Goal: Transaction & Acquisition: Purchase product/service

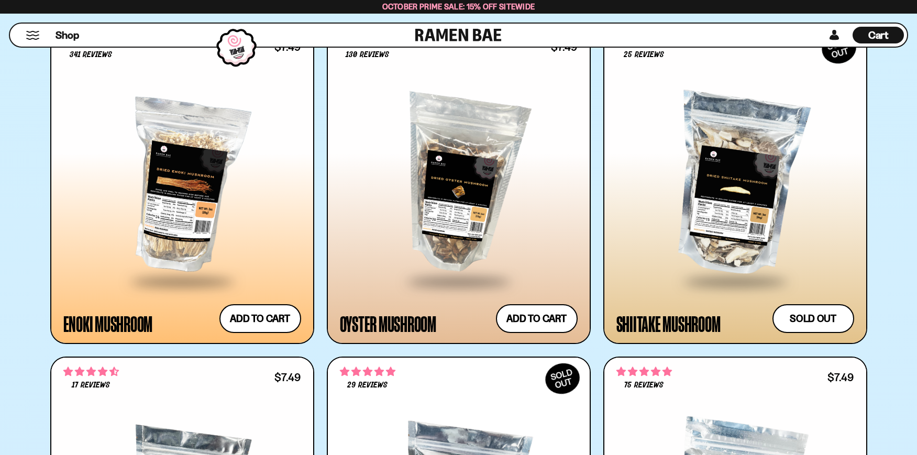
scroll to position [2253, 0]
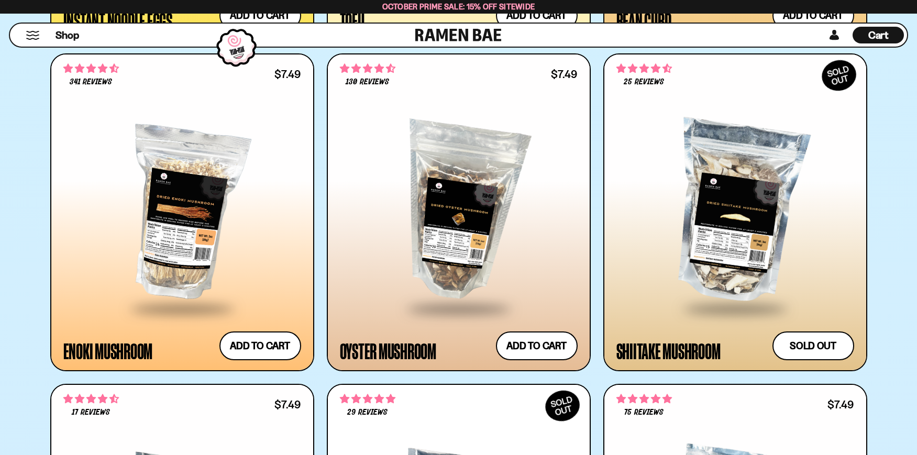
click at [181, 233] on div at bounding box center [182, 212] width 238 height 191
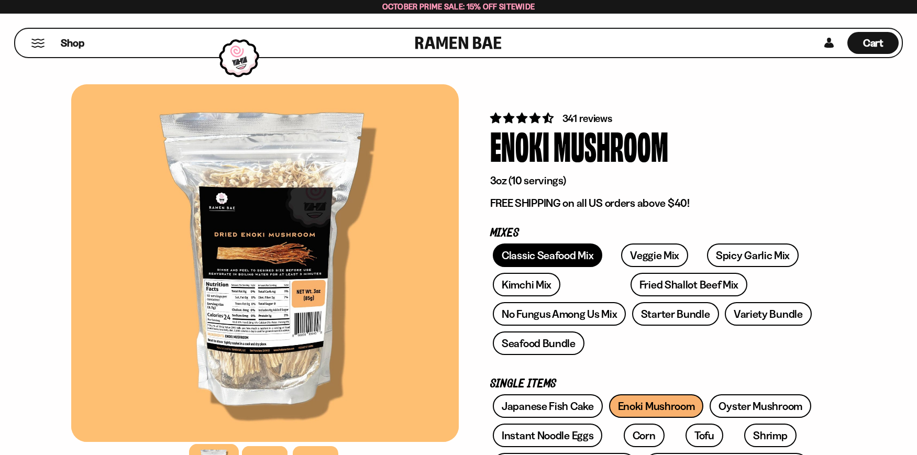
click at [538, 257] on link "Classic Seafood Mix" at bounding box center [547, 256] width 109 height 24
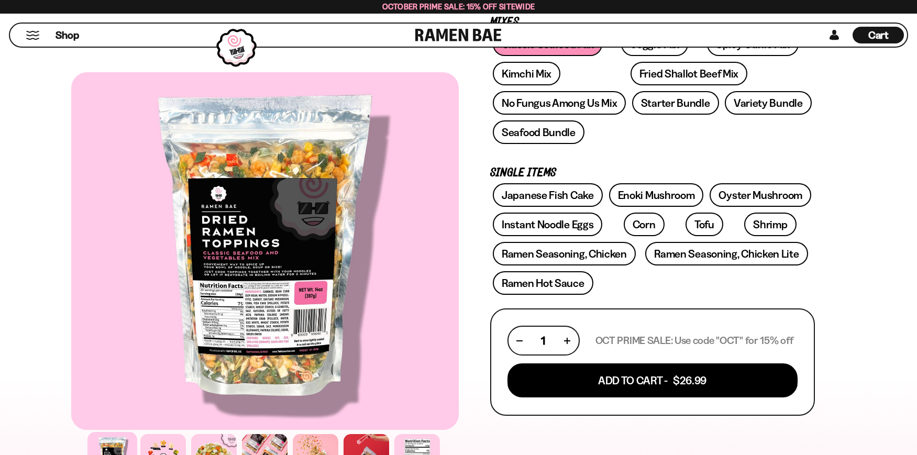
scroll to position [262, 0]
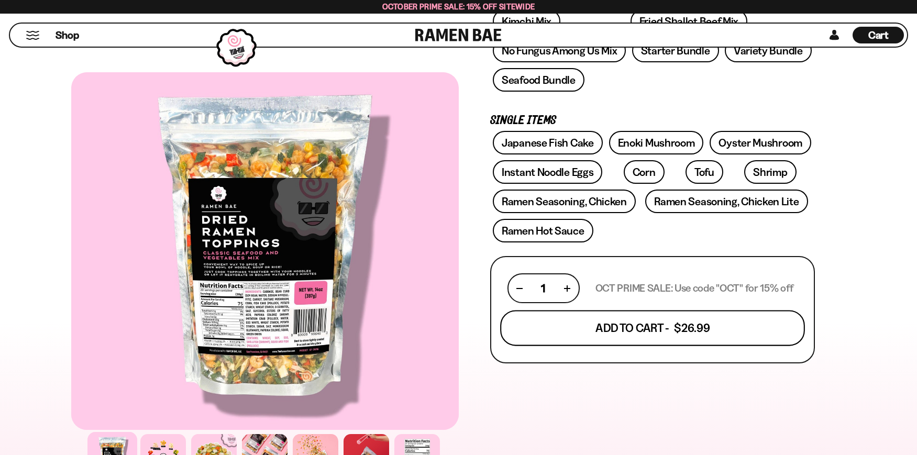
click at [694, 324] on button "Add To Cart - $26.99" at bounding box center [652, 329] width 305 height 36
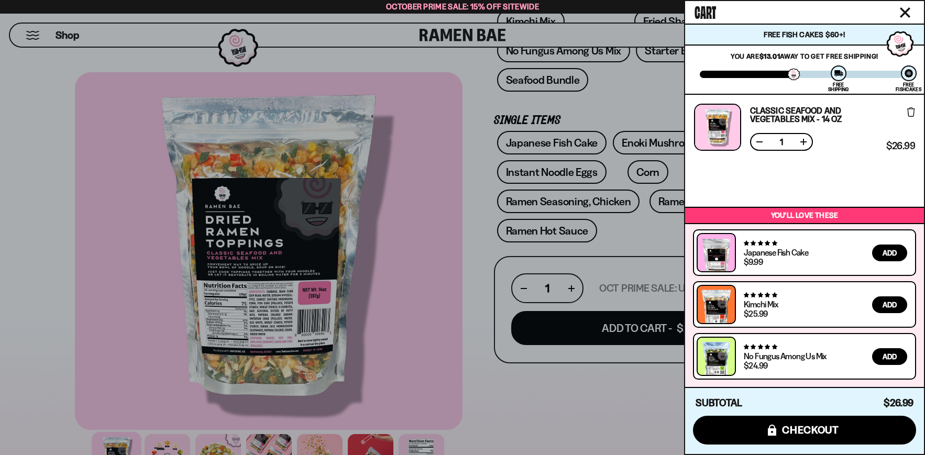
click at [643, 106] on div at bounding box center [462, 227] width 925 height 455
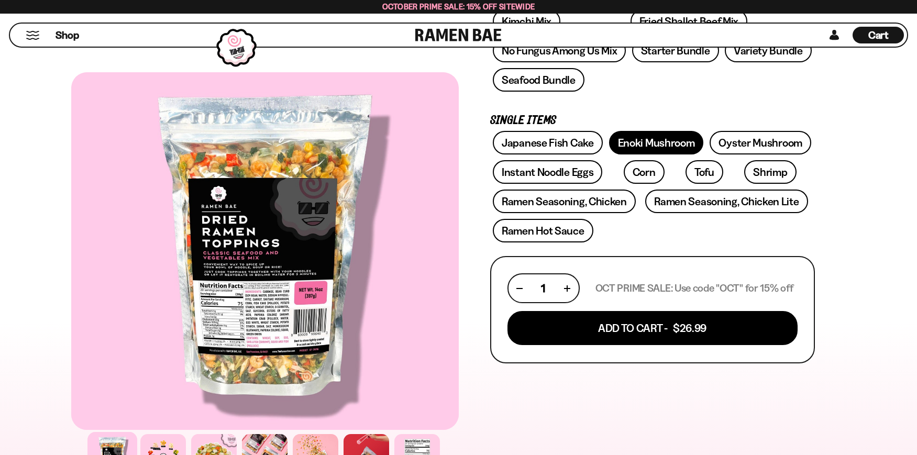
click at [673, 144] on link "Enoki Mushroom" at bounding box center [656, 143] width 95 height 24
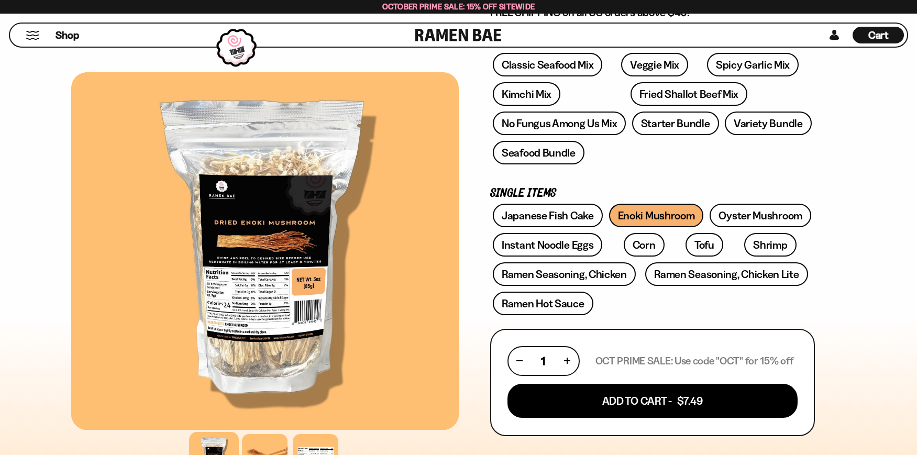
scroll to position [210, 0]
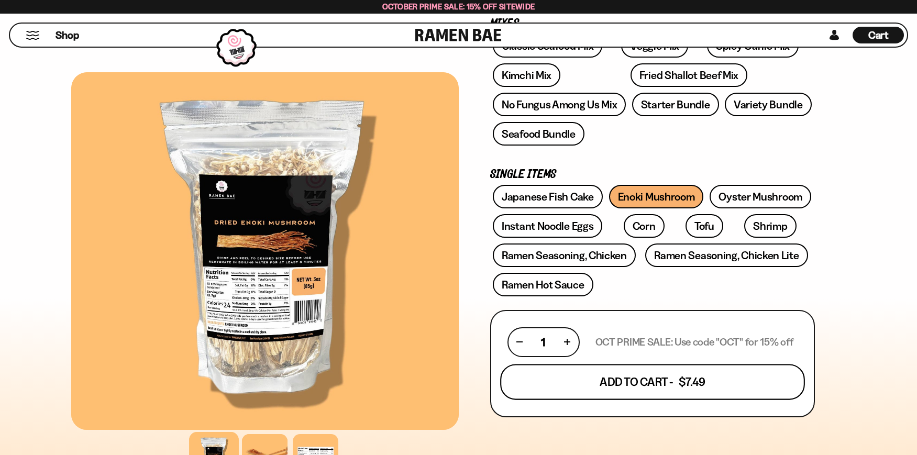
click at [688, 387] on button "Add To Cart - $7.49" at bounding box center [652, 382] width 305 height 36
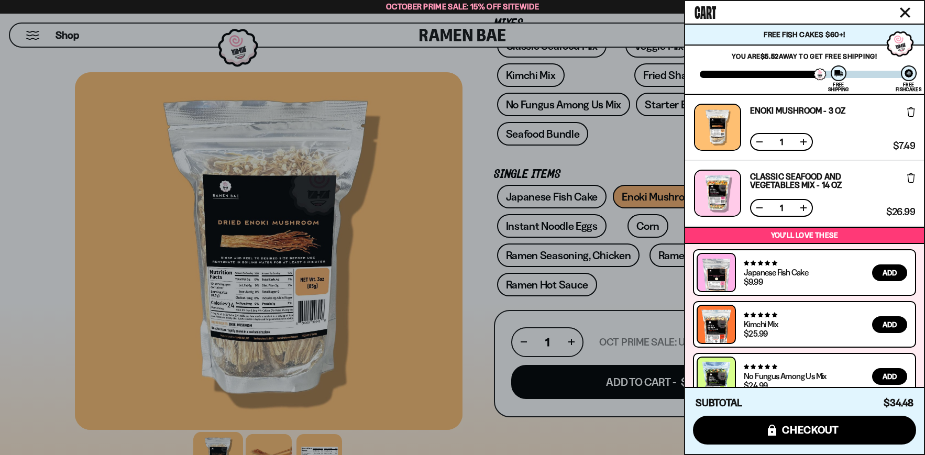
click at [654, 296] on div at bounding box center [462, 227] width 925 height 455
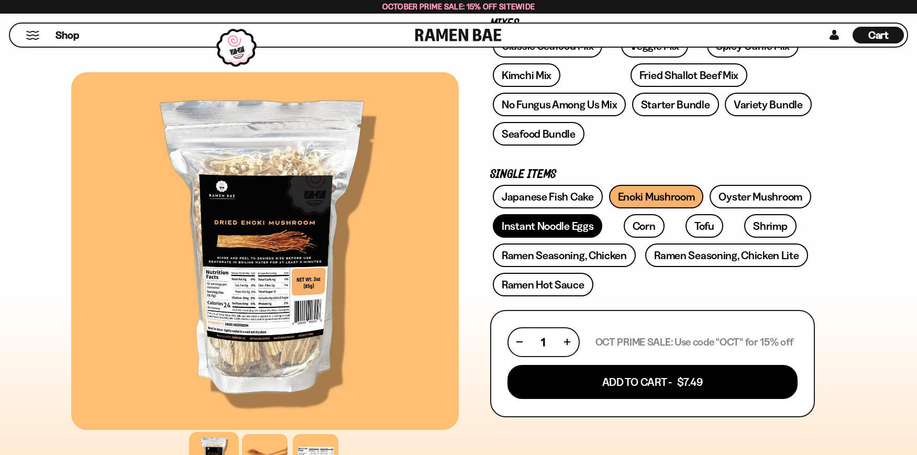
click at [553, 232] on link "Instant Noodle Eggs" at bounding box center [547, 226] width 109 height 24
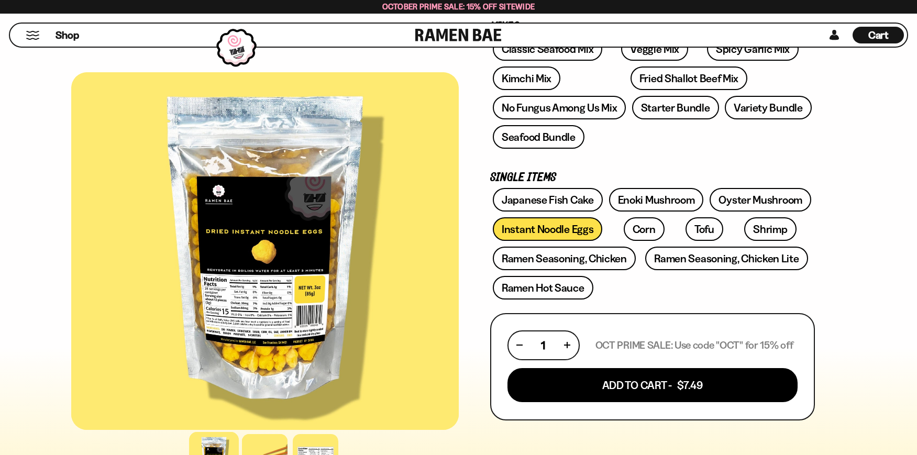
scroll to position [210, 0]
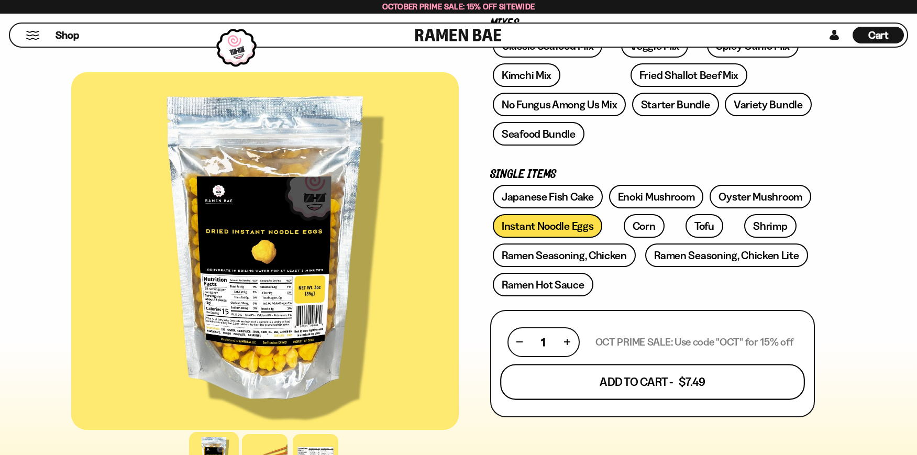
click at [701, 383] on button "Add To Cart - $7.49" at bounding box center [652, 382] width 305 height 36
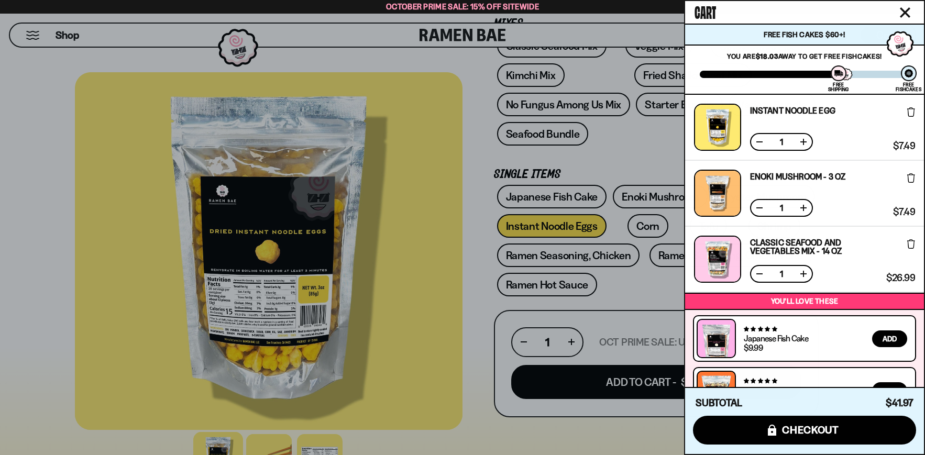
click at [651, 295] on div at bounding box center [462, 227] width 925 height 455
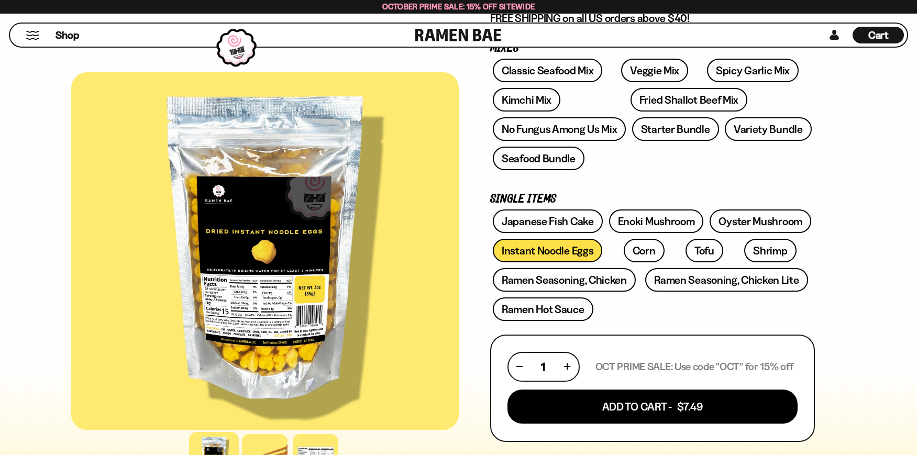
scroll to position [157, 0]
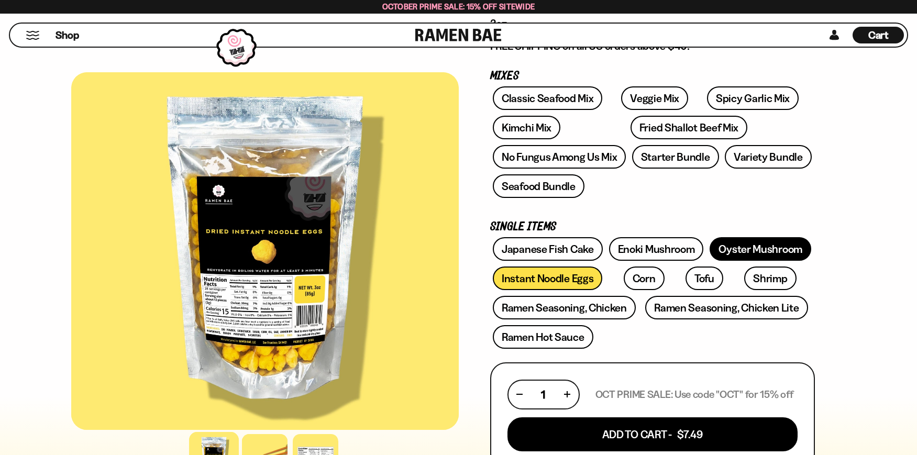
click at [759, 250] on link "Oyster Mushroom" at bounding box center [761, 249] width 102 height 24
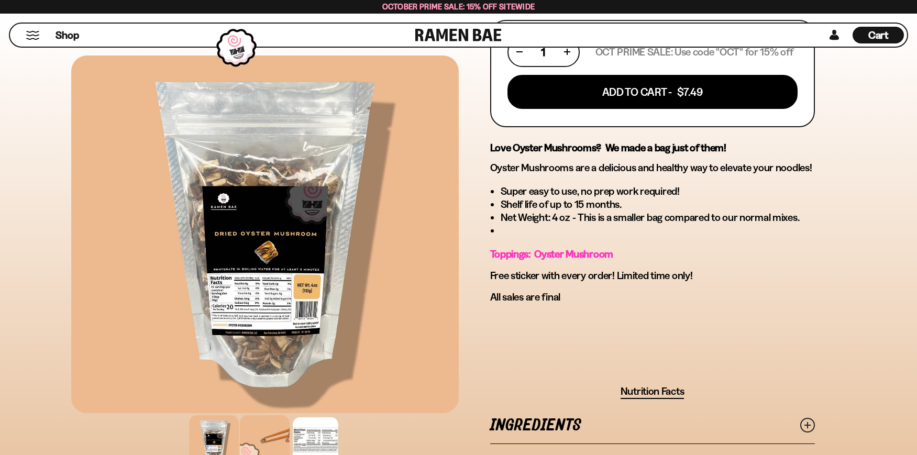
scroll to position [524, 0]
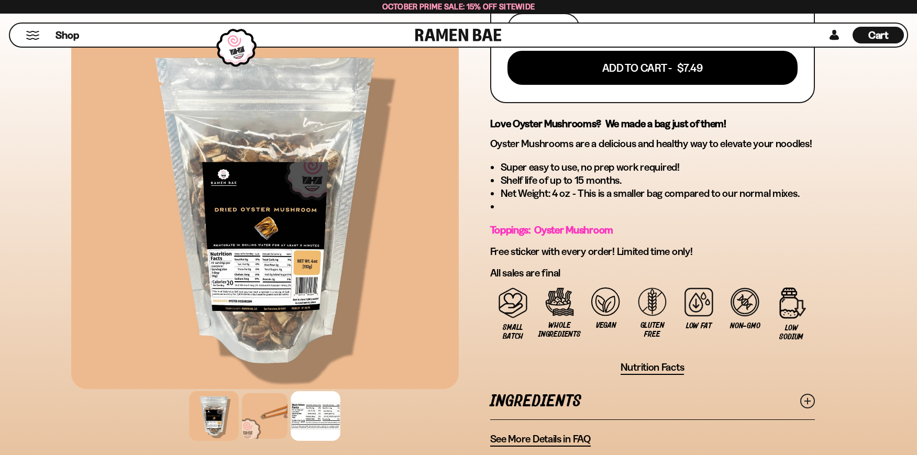
click at [312, 418] on div at bounding box center [316, 416] width 50 height 50
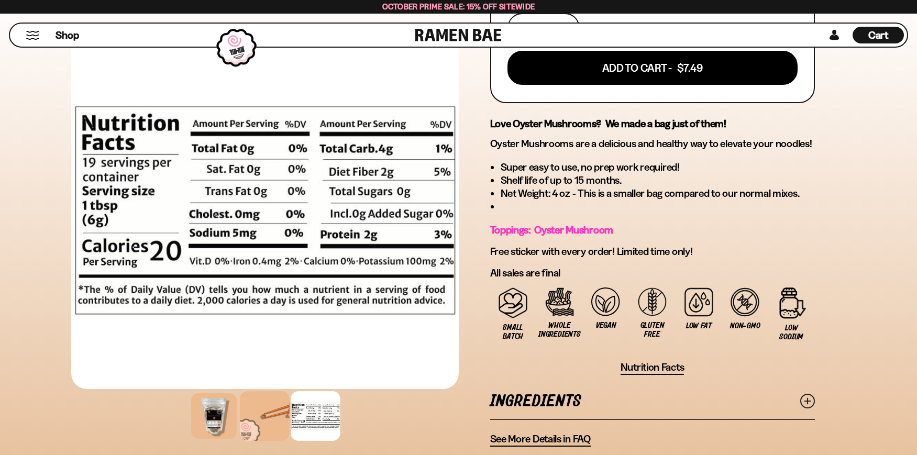
click at [258, 423] on div at bounding box center [265, 416] width 50 height 50
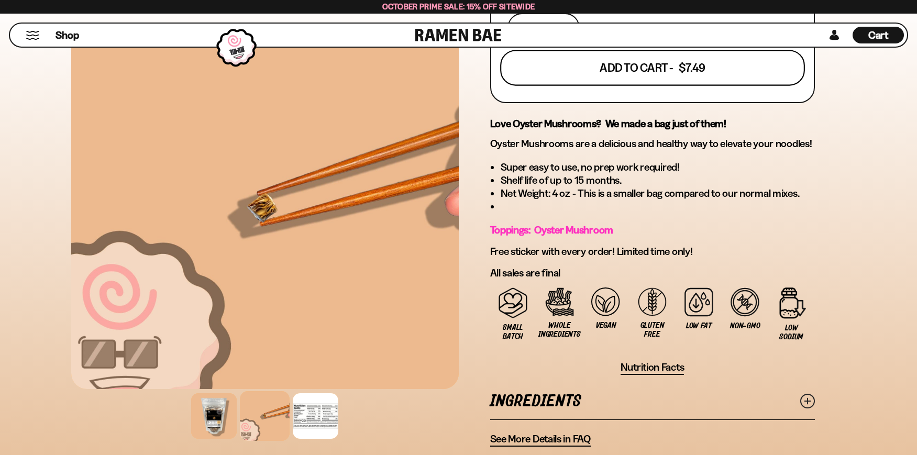
click at [705, 68] on button "Add To Cart - $7.49" at bounding box center [652, 68] width 305 height 36
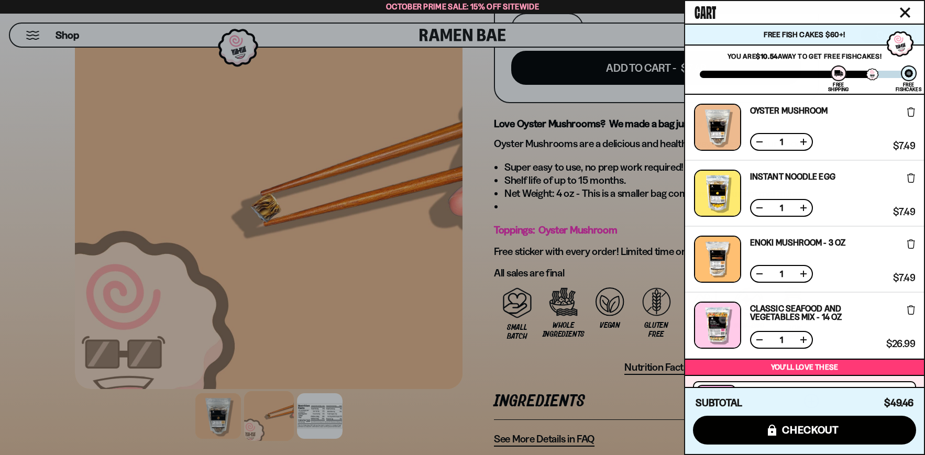
click at [628, 243] on div at bounding box center [462, 227] width 925 height 455
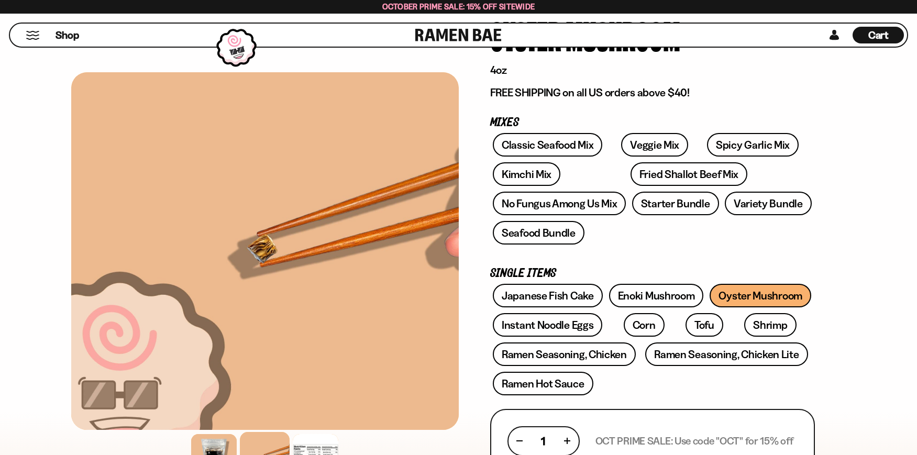
scroll to position [105, 0]
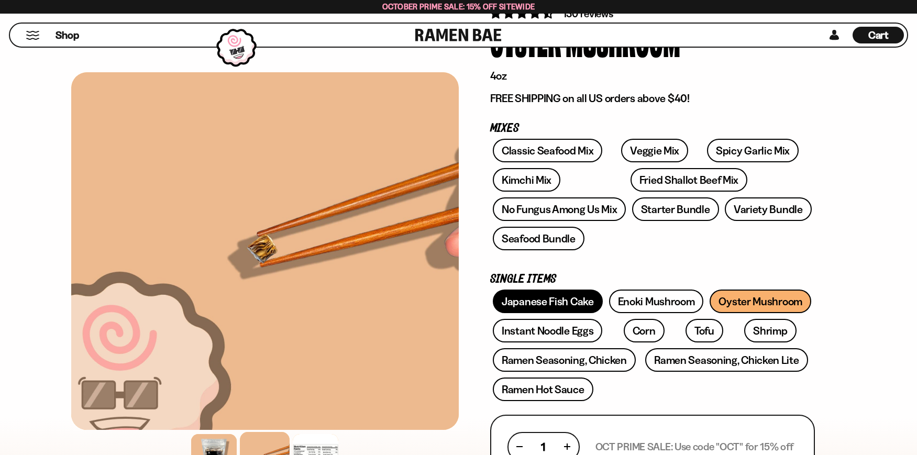
click at [559, 301] on link "Japanese Fish Cake" at bounding box center [548, 302] width 110 height 24
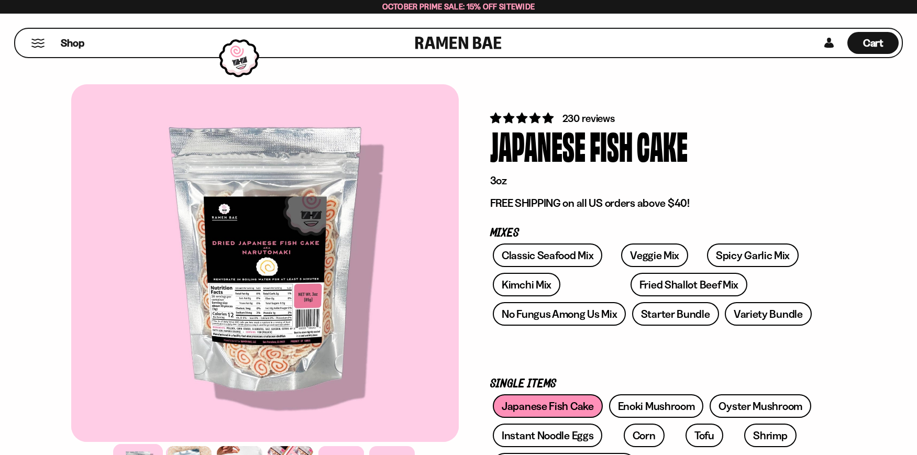
scroll to position [105, 0]
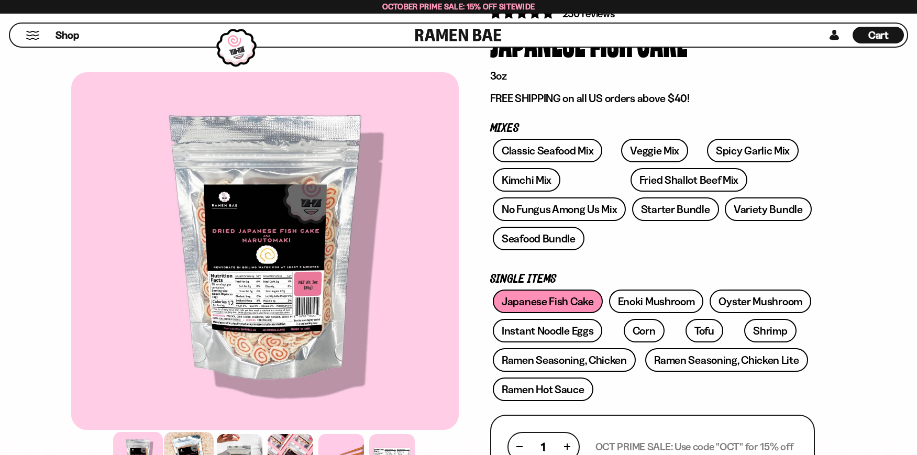
click at [182, 448] on div at bounding box center [189, 457] width 50 height 50
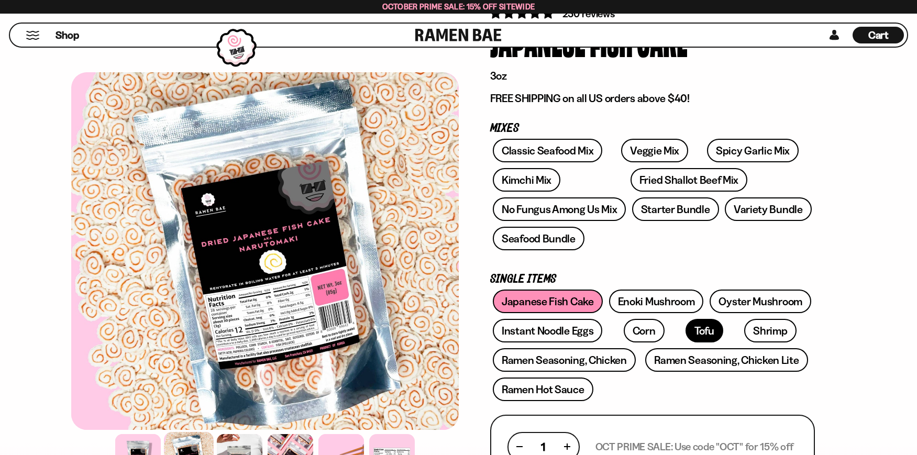
click at [686, 336] on link "Tofu" at bounding box center [705, 331] width 38 height 24
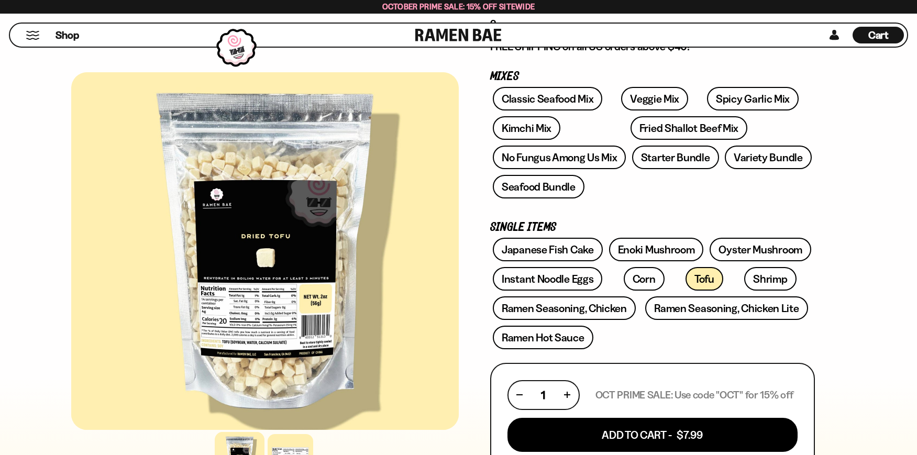
scroll to position [157, 0]
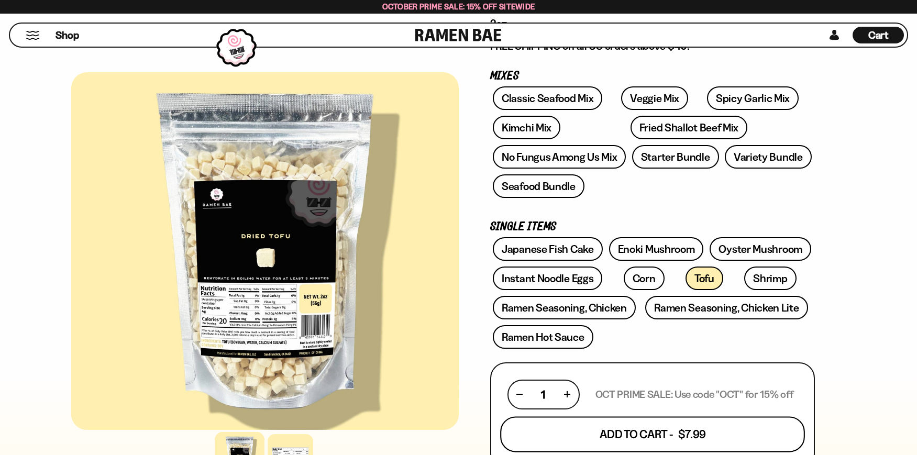
click at [668, 437] on button "Add To Cart - $7.99" at bounding box center [652, 434] width 305 height 36
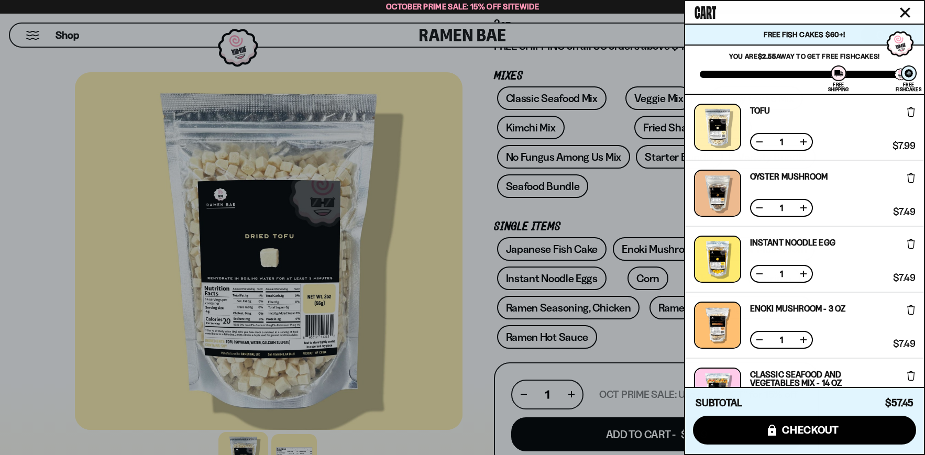
click at [642, 337] on div at bounding box center [462, 227] width 925 height 455
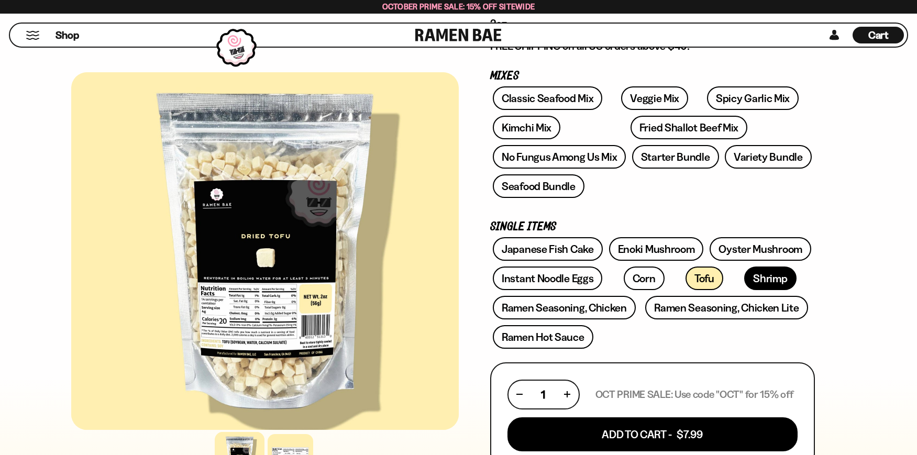
click at [744, 277] on link "Shrimp" at bounding box center [770, 279] width 52 height 24
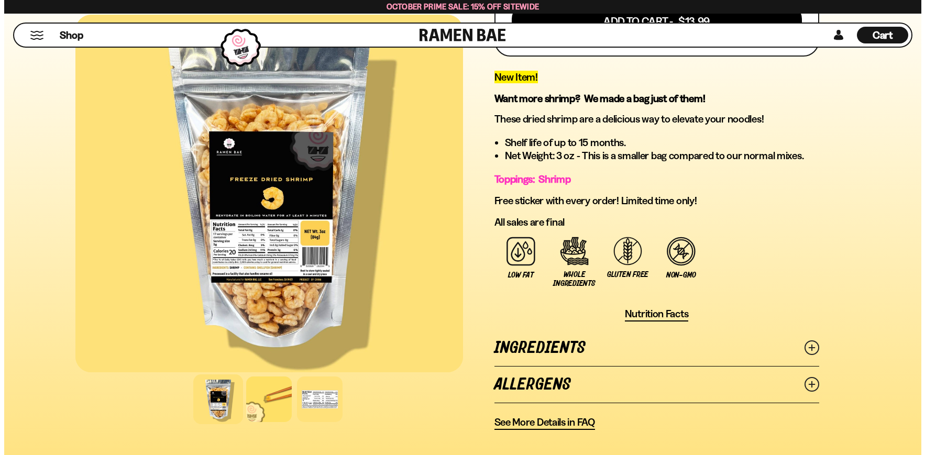
scroll to position [576, 0]
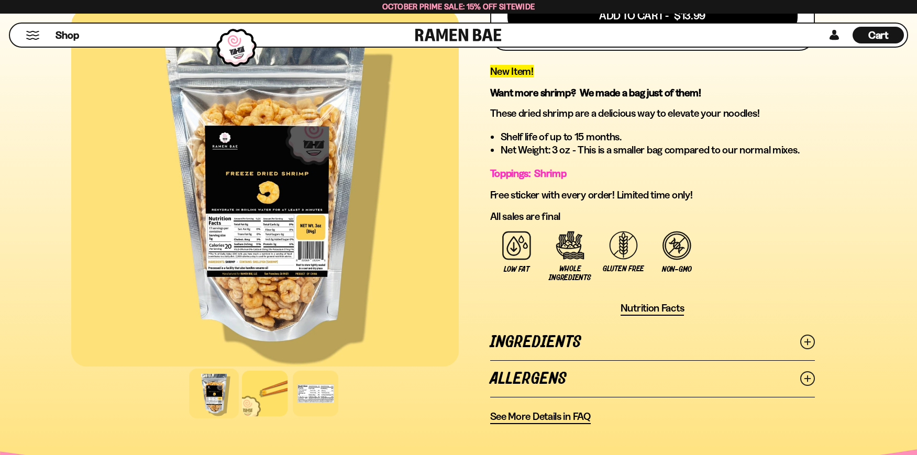
click at [32, 36] on button "Mobile Menu Trigger" at bounding box center [33, 35] width 14 height 9
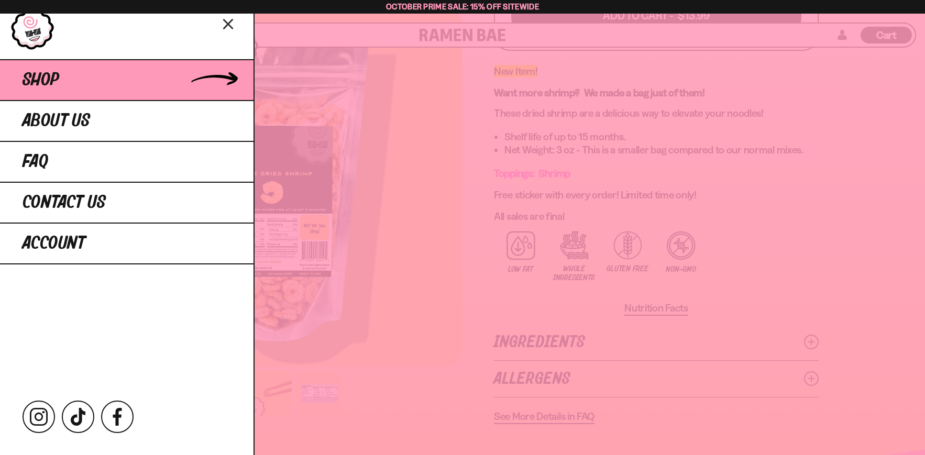
click at [40, 75] on span "Shop" at bounding box center [41, 80] width 37 height 19
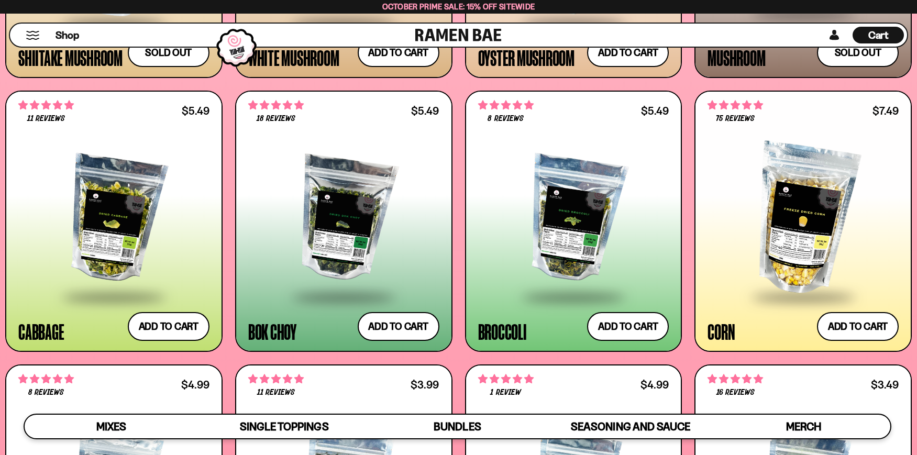
scroll to position [1886, 0]
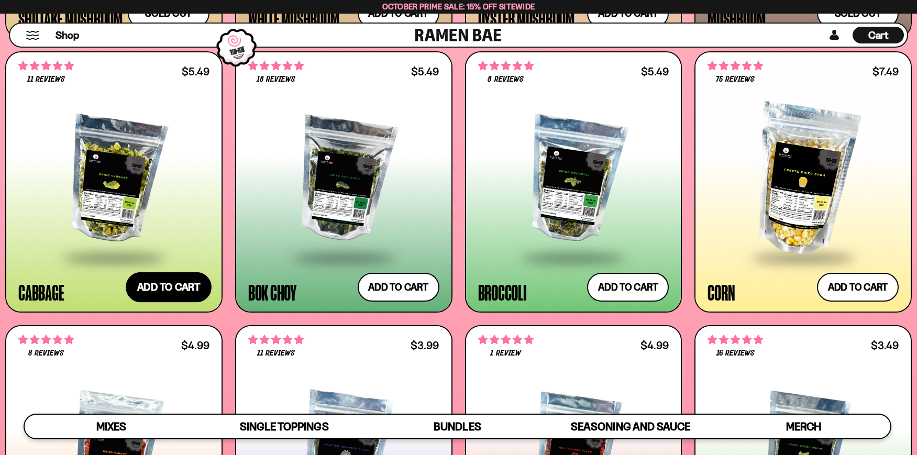
click at [186, 289] on button "Add to cart Add ― Regular price $5.49 Regular price Sale price $5.49 Unit price…" at bounding box center [169, 287] width 86 height 30
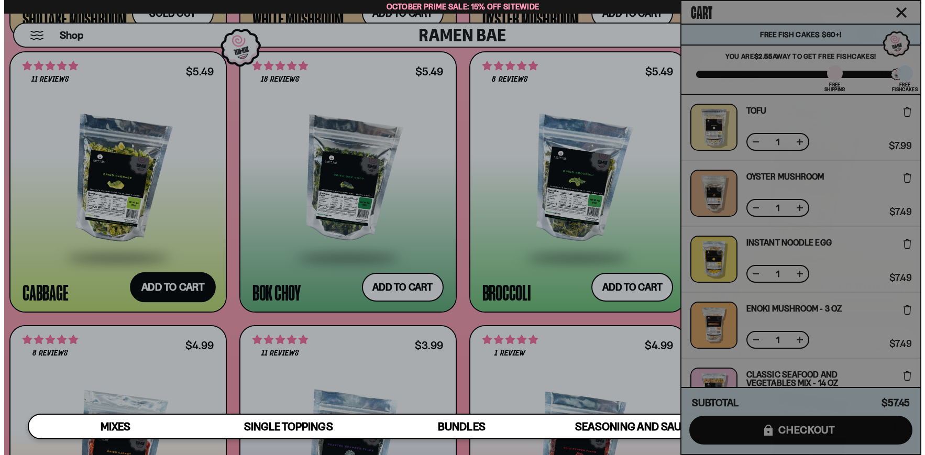
scroll to position [1897, 0]
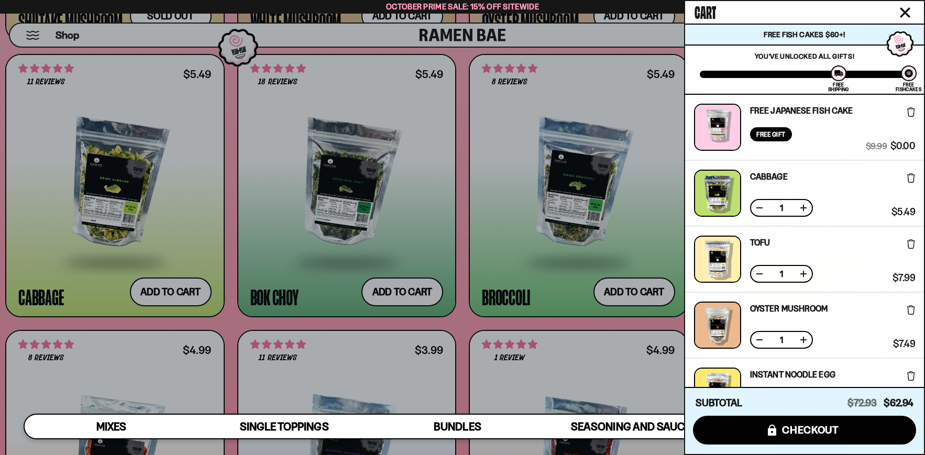
click at [399, 294] on div at bounding box center [462, 227] width 925 height 455
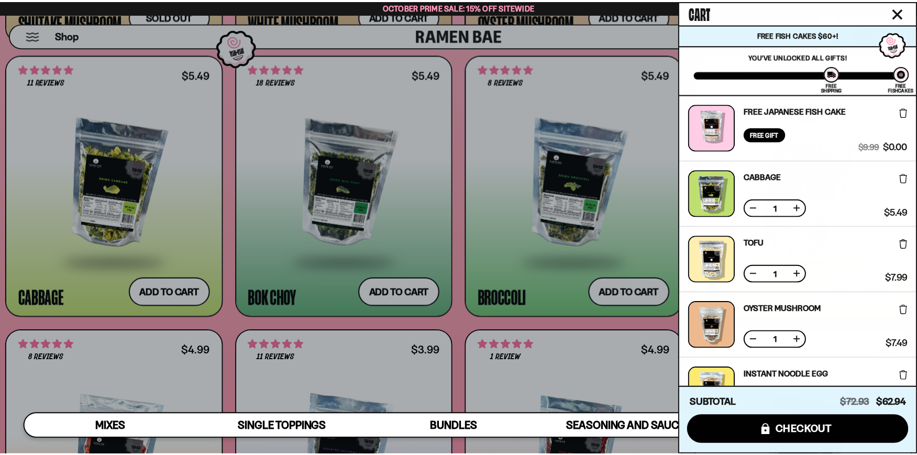
scroll to position [1886, 0]
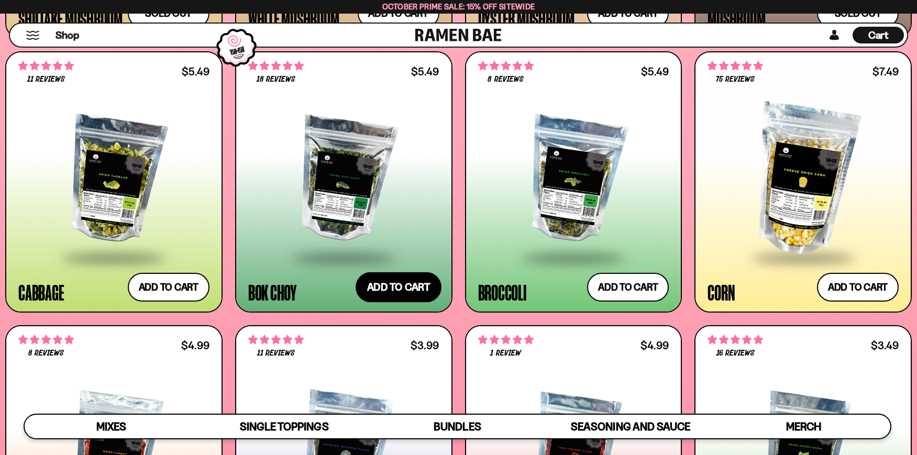
click at [403, 292] on button "Add to cart Add ― Regular price $5.49 Regular price Sale price $5.49 Unit price…" at bounding box center [399, 287] width 86 height 30
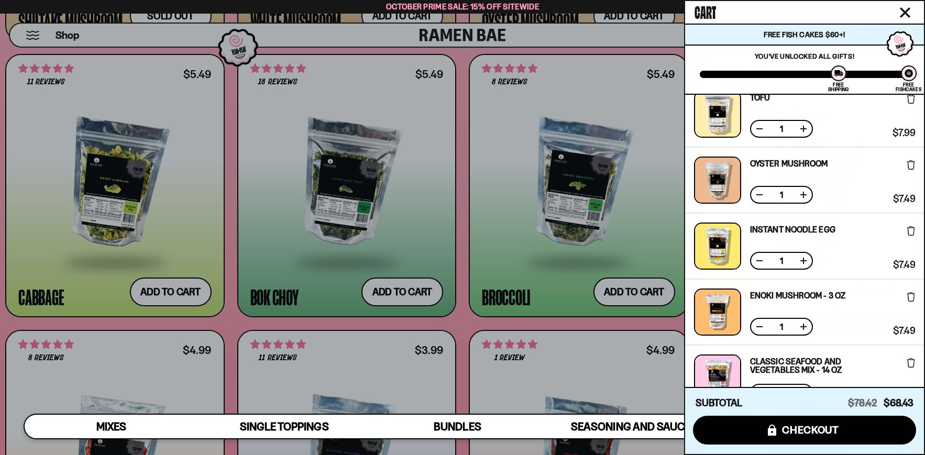
scroll to position [416, 0]
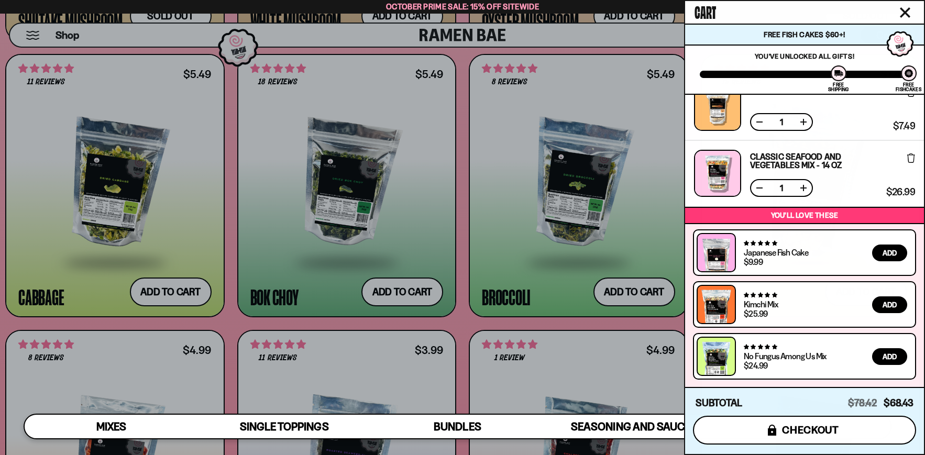
click at [825, 425] on span "checkout" at bounding box center [810, 430] width 57 height 12
